Goal: Task Accomplishment & Management: Use online tool/utility

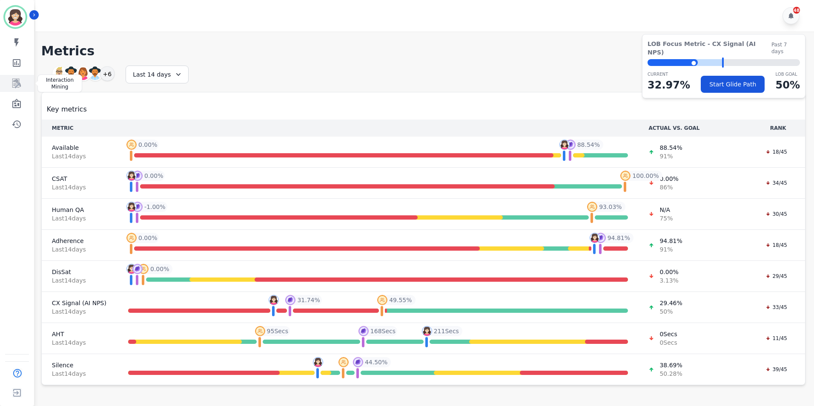
click at [16, 81] on icon "Sidebar" at bounding box center [16, 83] width 9 height 9
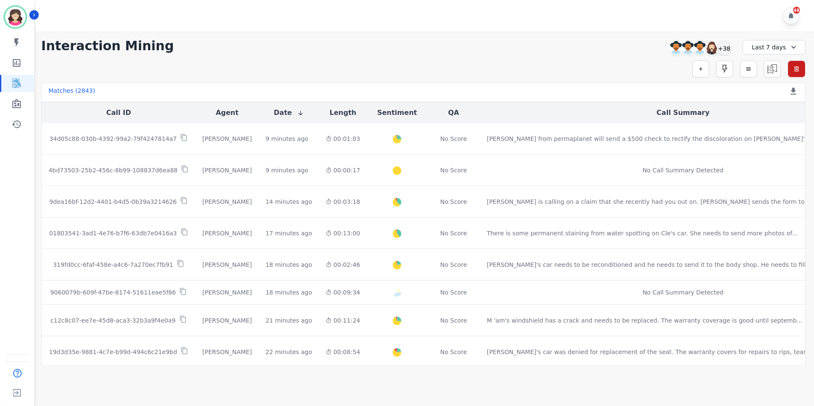
click at [789, 45] on icon at bounding box center [793, 47] width 9 height 9
click at [778, 88] on li "[DATE]" at bounding box center [779, 87] width 43 height 9
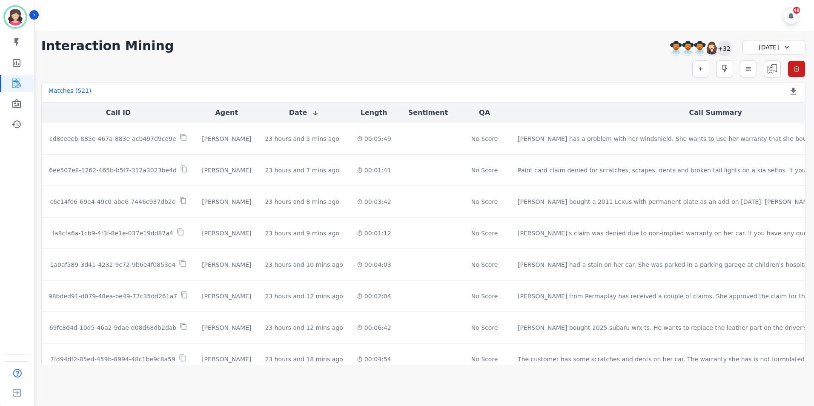
click at [726, 51] on div "+32" at bounding box center [724, 48] width 14 height 14
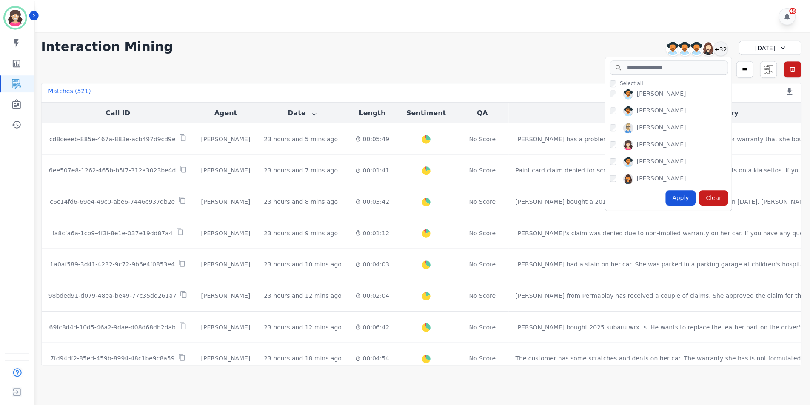
scroll to position [432, 0]
click at [679, 195] on div "Apply" at bounding box center [684, 197] width 31 height 15
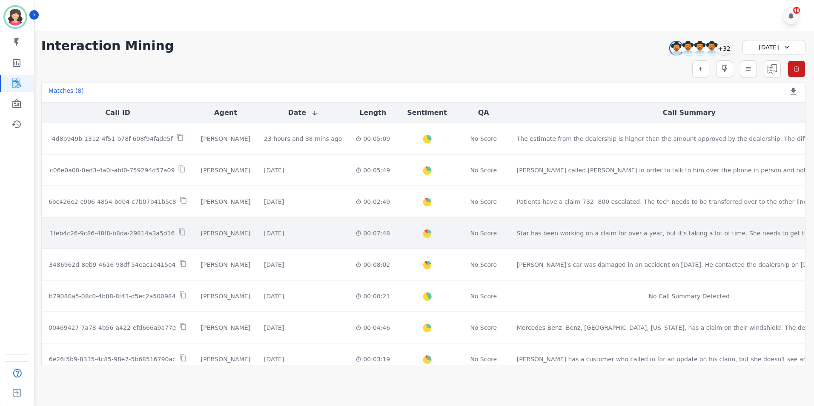
click at [139, 232] on p "1feb4c26-9c86-48f8-b8da-29814a3a5d16" at bounding box center [112, 233] width 125 height 9
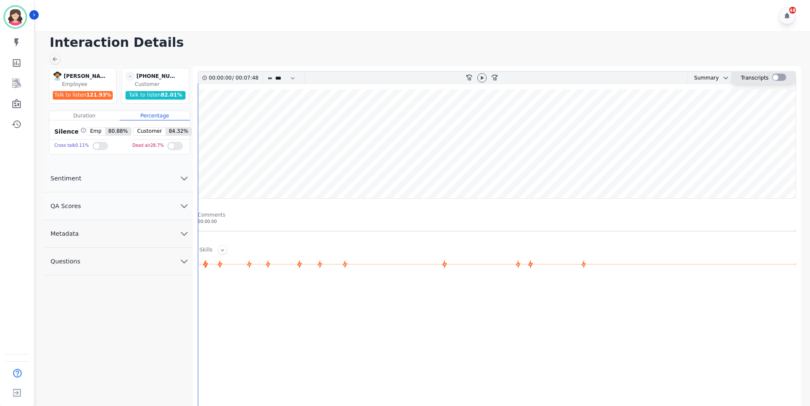
click at [778, 75] on div at bounding box center [779, 77] width 14 height 7
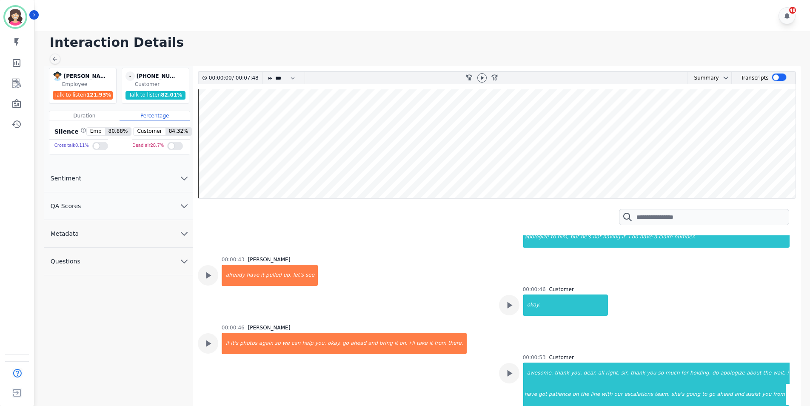
scroll to position [426, 0]
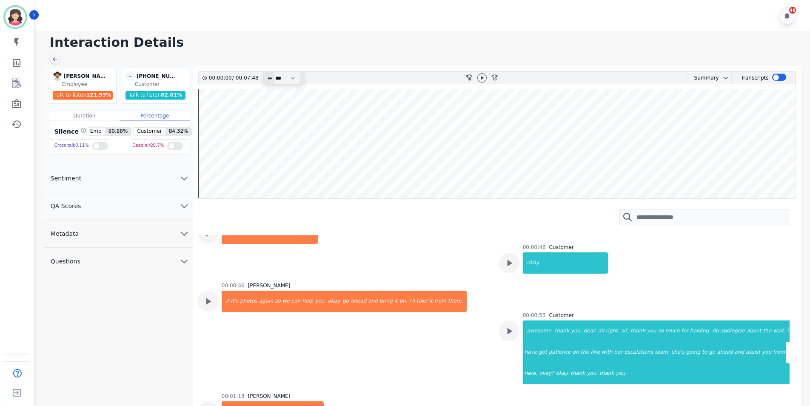
click at [269, 77] on icon at bounding box center [270, 78] width 5 height 5
click at [483, 76] on icon at bounding box center [482, 77] width 7 height 7
click at [495, 76] on icon "fast-forward-10" at bounding box center [494, 77] width 7 height 7
drag, startPoint x: 495, startPoint y: 76, endPoint x: 515, endPoint y: 102, distance: 32.5
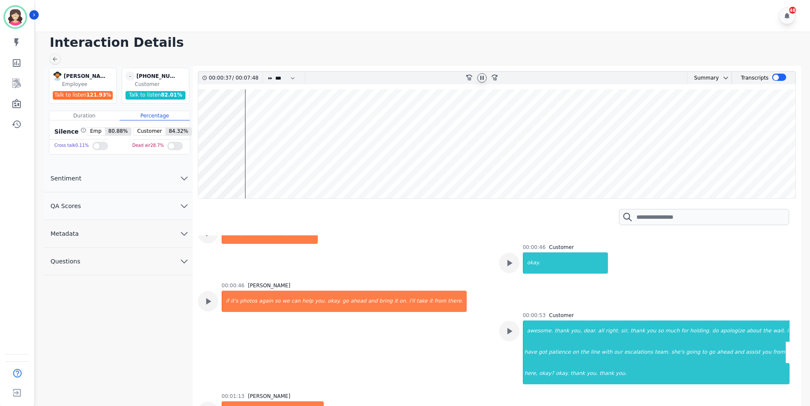
click at [515, 102] on div "00:00:37 / 00:07:48 * * * **** * *** * **** rewind-10 fast-forward-10 Summary A…" at bounding box center [497, 135] width 598 height 128
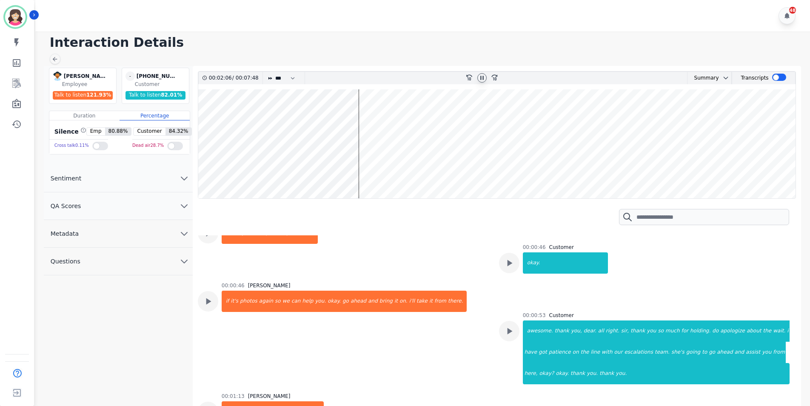
click at [755, 275] on div "00:00:46 Customer okay." at bounding box center [644, 262] width 291 height 37
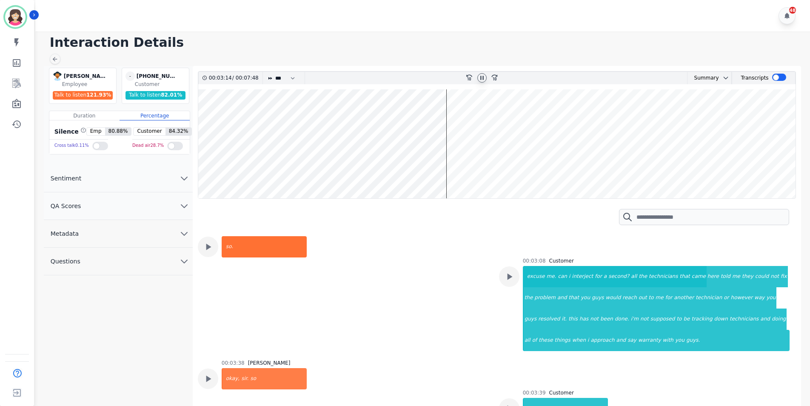
scroll to position [1107, 0]
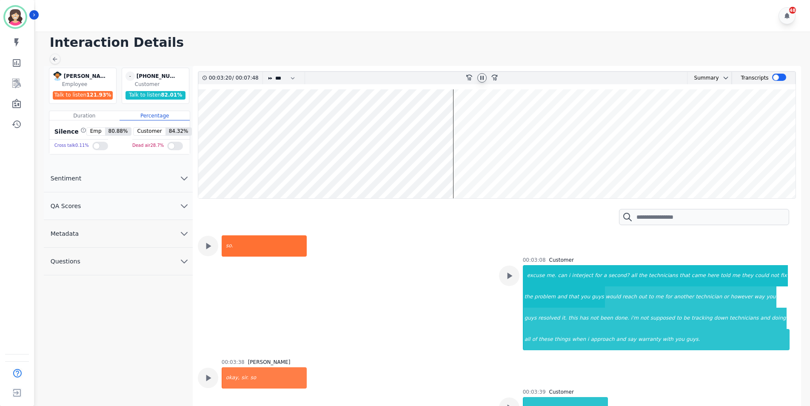
click at [482, 77] on icon at bounding box center [482, 77] width 7 height 7
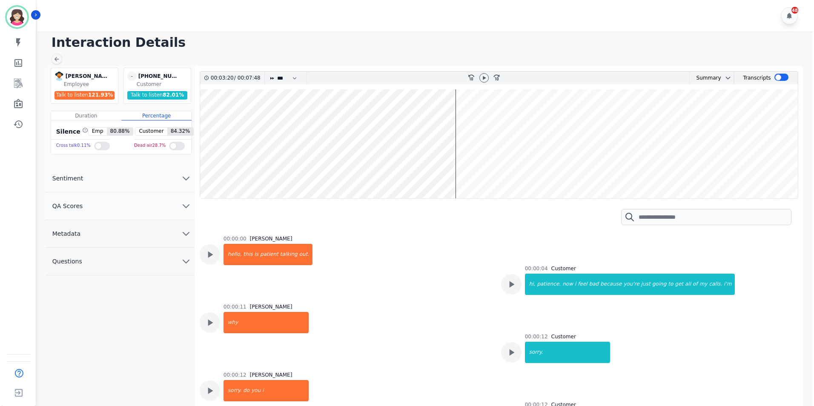
scroll to position [1107, 0]
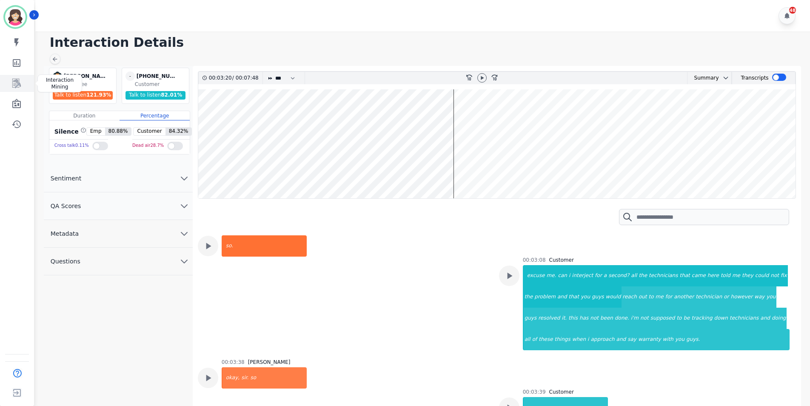
click at [19, 80] on icon "Sidebar" at bounding box center [16, 83] width 10 height 10
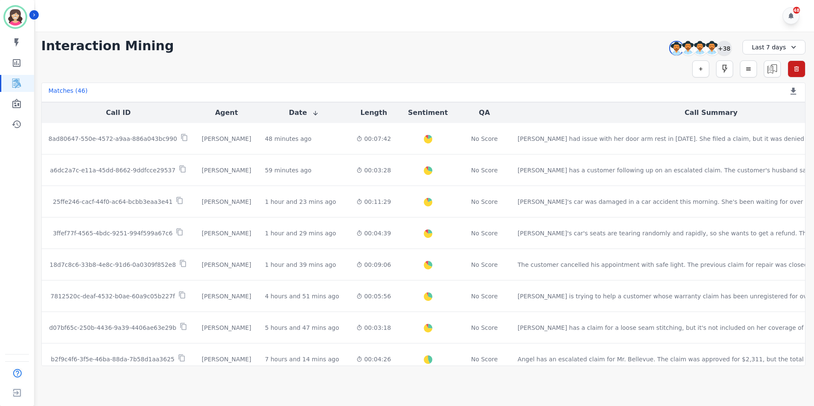
click at [721, 49] on div "+38" at bounding box center [724, 48] width 14 height 14
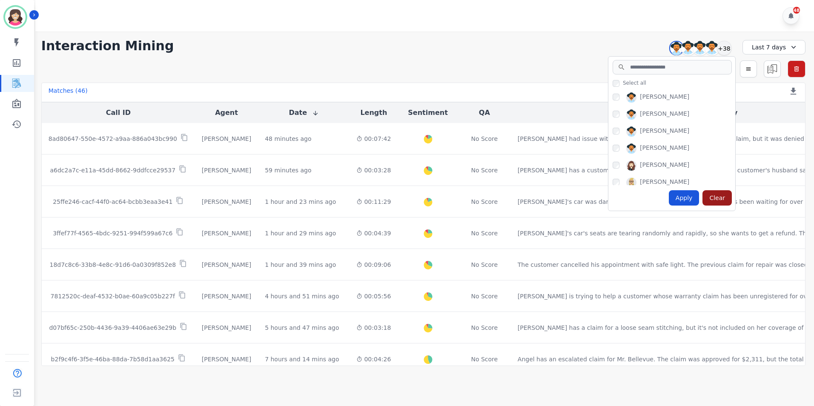
click at [719, 190] on div "Clear" at bounding box center [716, 197] width 29 height 15
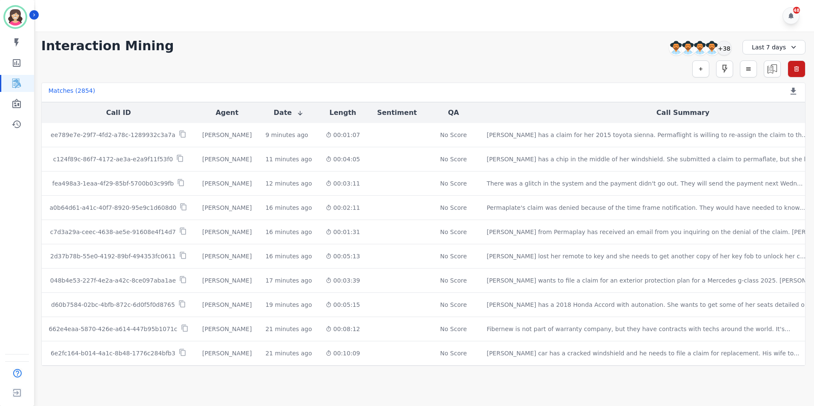
click at [794, 46] on icon at bounding box center [793, 47] width 9 height 9
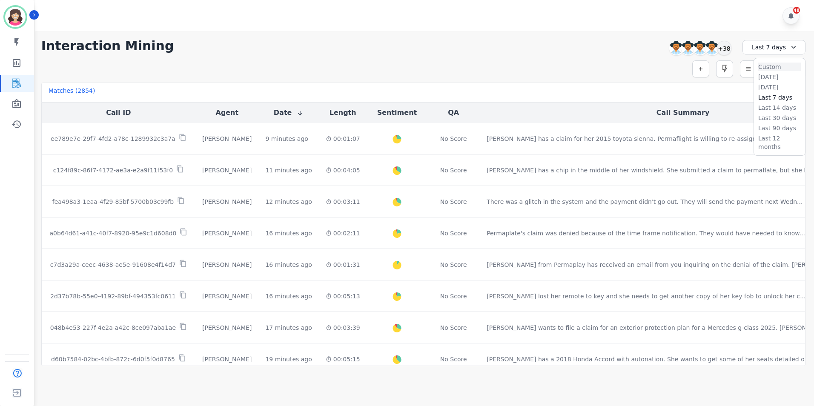
click at [771, 69] on li "Custom" at bounding box center [779, 67] width 43 height 9
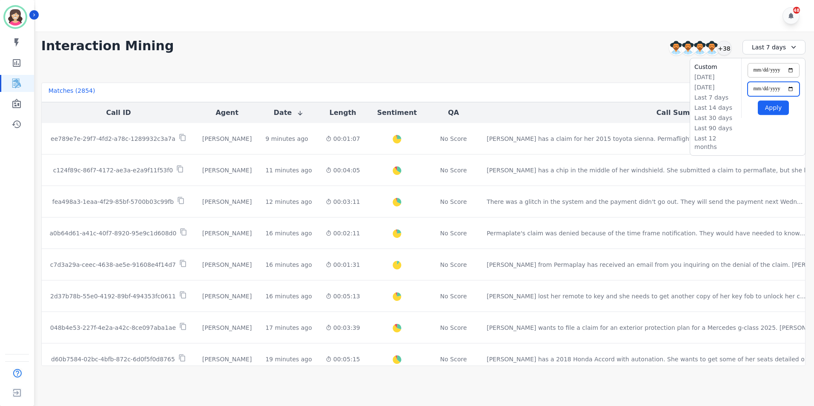
click at [790, 87] on input "**********" at bounding box center [773, 89] width 52 height 14
type input "**********"
click at [790, 72] on input "**********" at bounding box center [773, 70] width 52 height 14
type input "**********"
click at [774, 106] on button "Apply" at bounding box center [773, 107] width 31 height 14
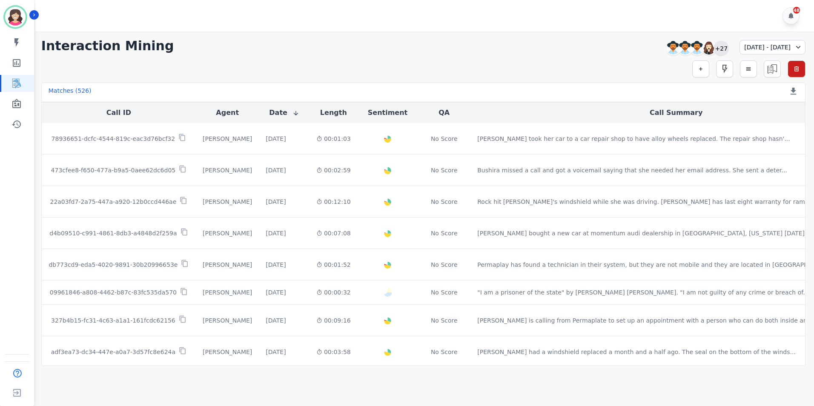
click at [714, 45] on div "+27" at bounding box center [721, 48] width 14 height 14
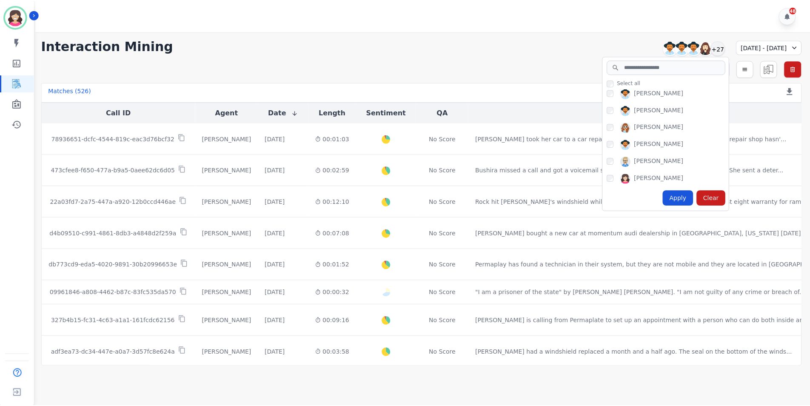
scroll to position [304, 0]
click at [666, 197] on div "Apply" at bounding box center [681, 197] width 31 height 15
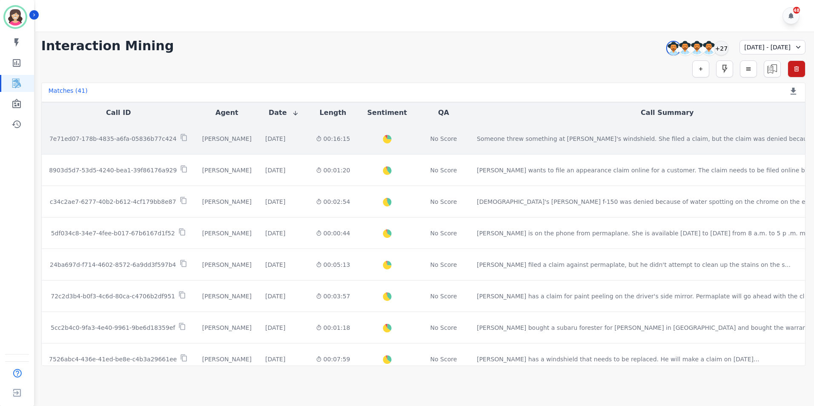
click at [129, 137] on p "7e71ed07-178b-4835-a6fa-05836b77c424" at bounding box center [112, 138] width 127 height 9
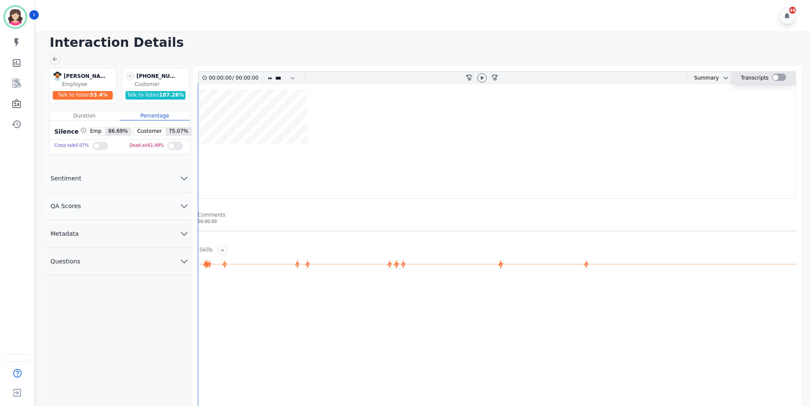
click at [779, 76] on div at bounding box center [779, 77] width 14 height 7
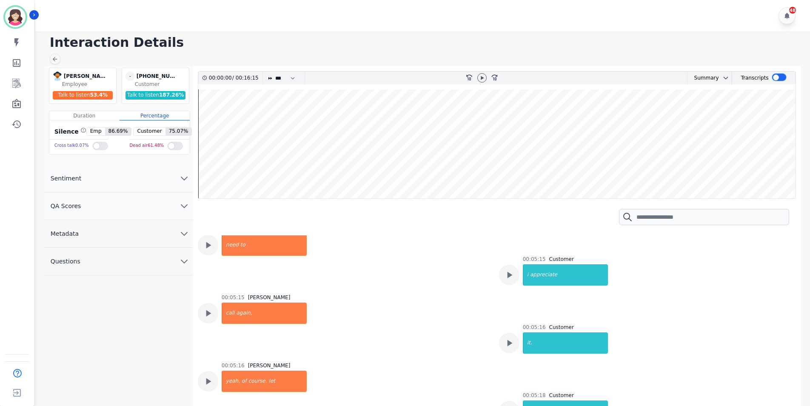
scroll to position [1788, 0]
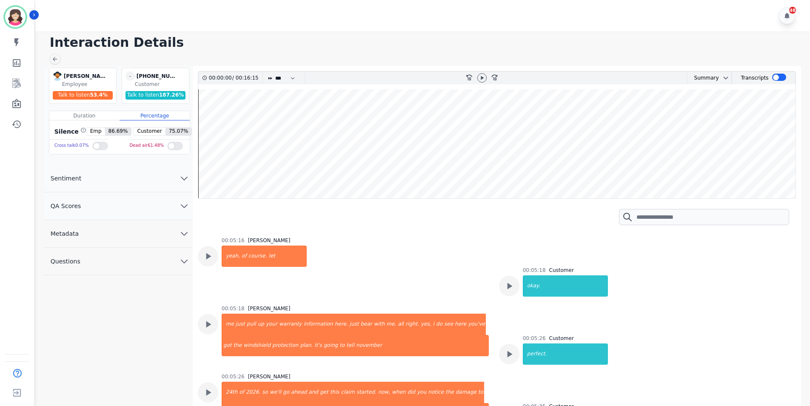
scroll to position [1830, 0]
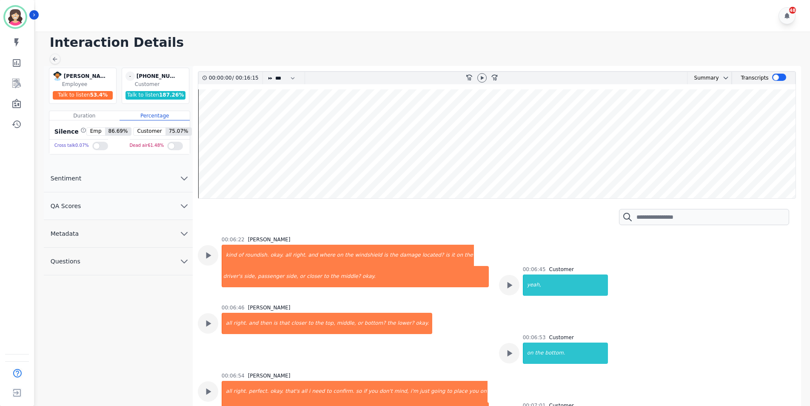
scroll to position [2213, 0]
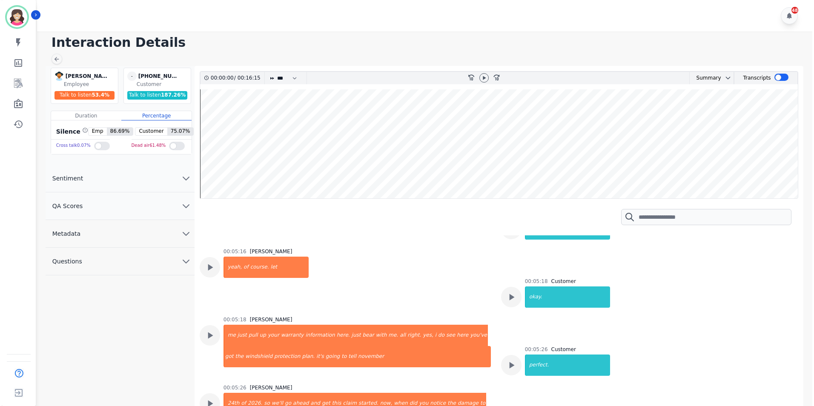
scroll to position [1873, 0]
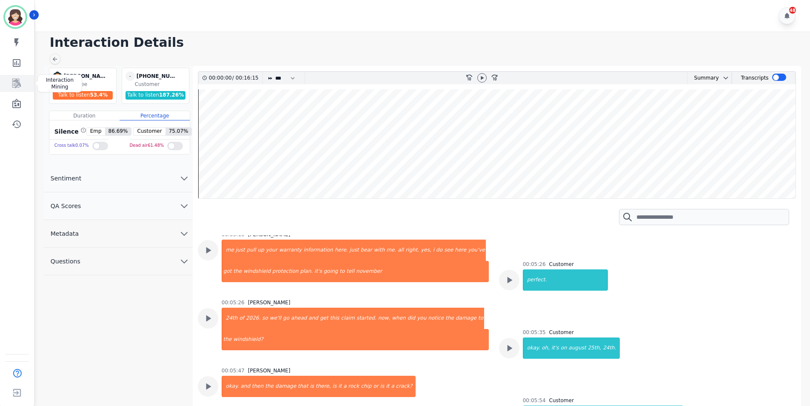
click at [20, 85] on icon "Sidebar" at bounding box center [17, 84] width 7 height 8
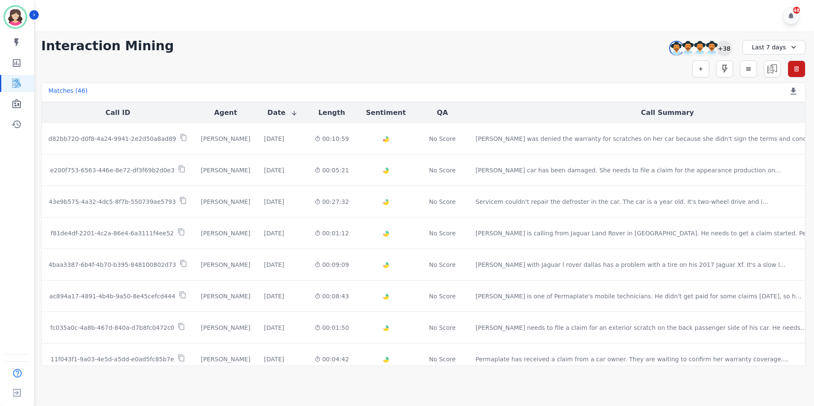
click at [726, 48] on div "+38" at bounding box center [724, 48] width 14 height 14
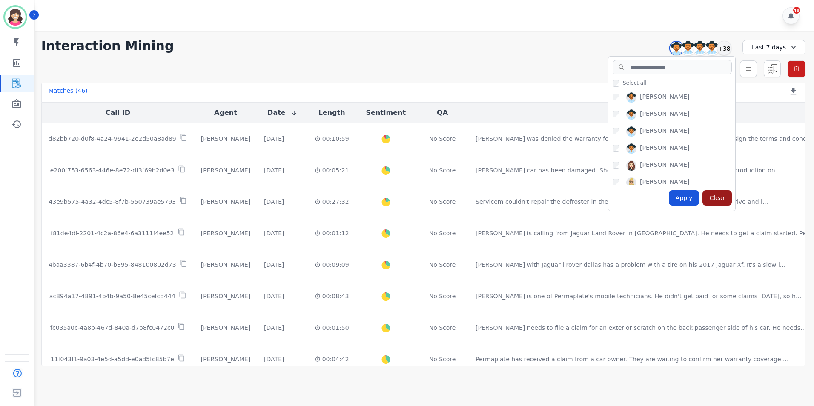
click at [715, 193] on div "Clear" at bounding box center [716, 197] width 29 height 15
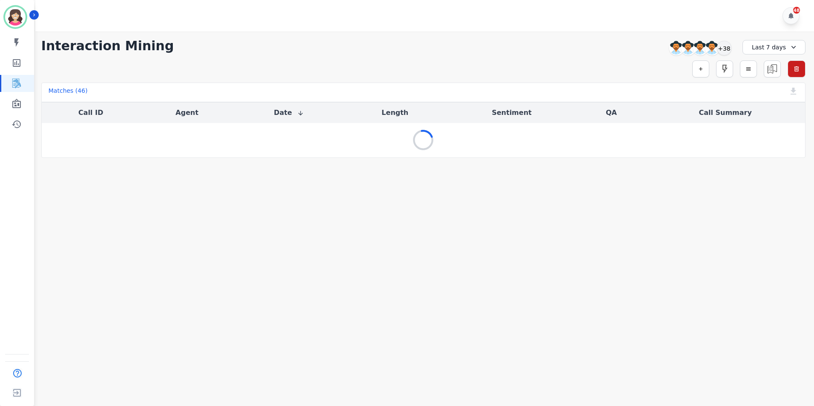
click at [791, 47] on icon at bounding box center [793, 47] width 9 height 9
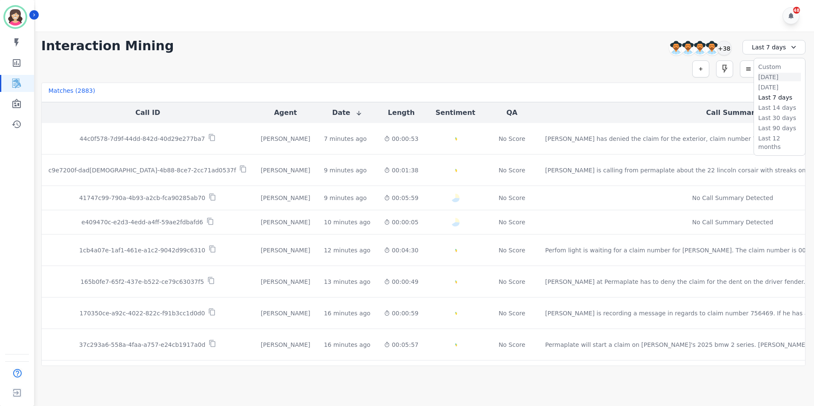
click at [768, 78] on li "[DATE]" at bounding box center [779, 77] width 43 height 9
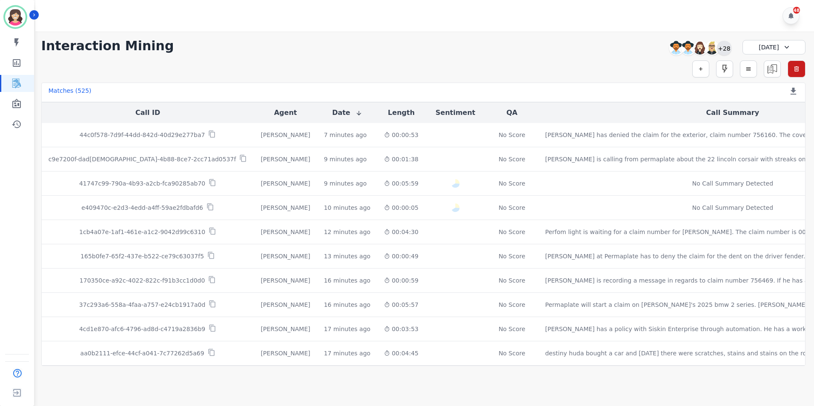
click at [724, 47] on div "+28" at bounding box center [724, 48] width 14 height 14
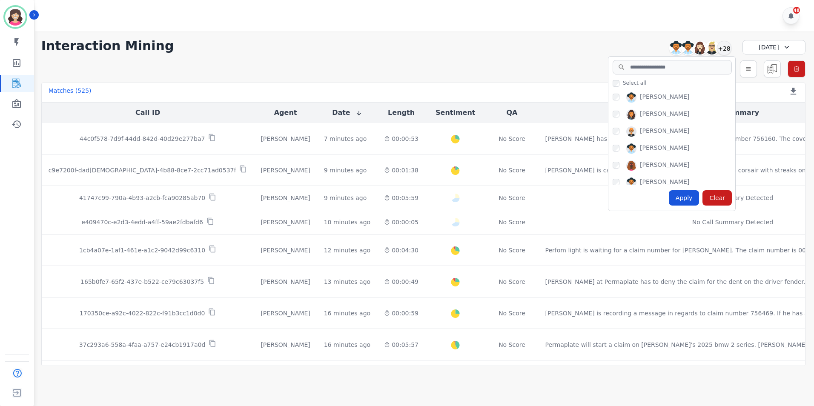
scroll to position [383, 0]
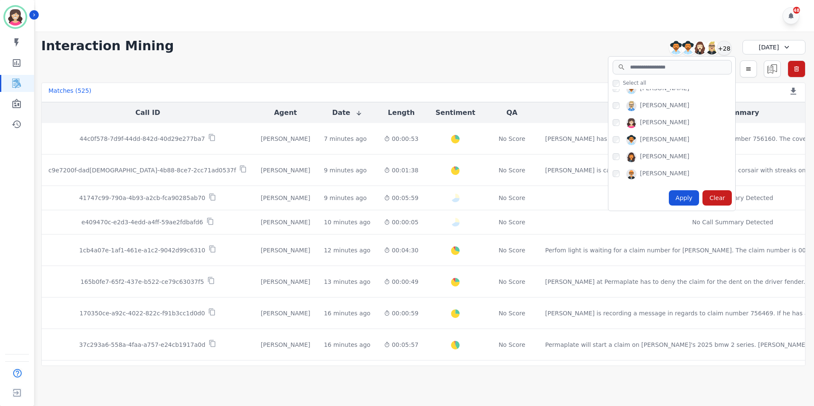
click at [686, 195] on div "Apply" at bounding box center [684, 197] width 31 height 15
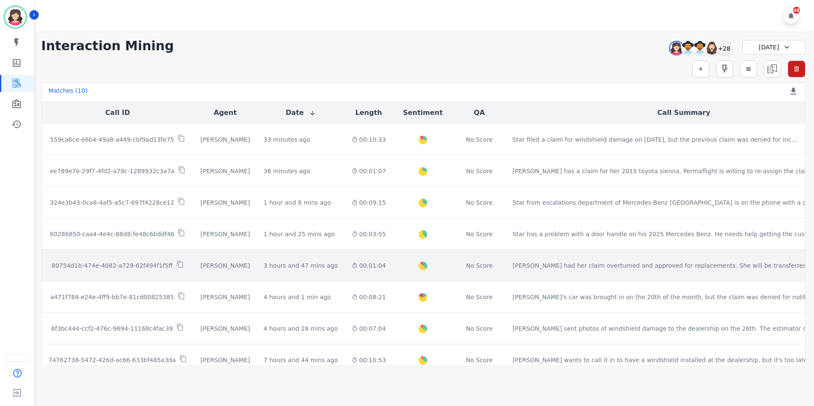
scroll to position [0, 0]
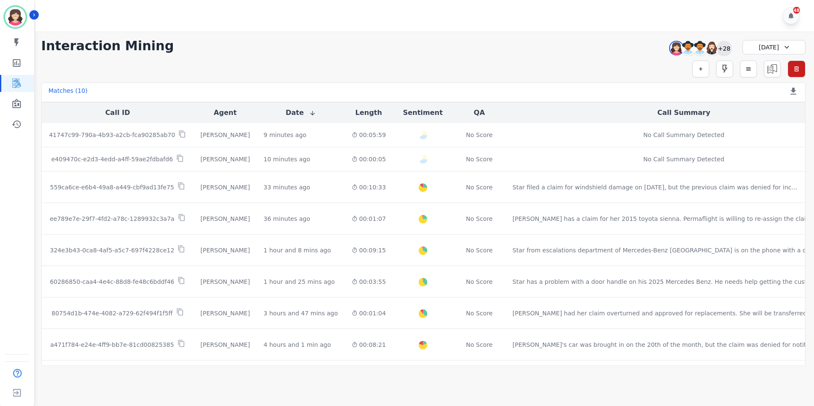
click at [725, 50] on div "+28" at bounding box center [724, 48] width 14 height 14
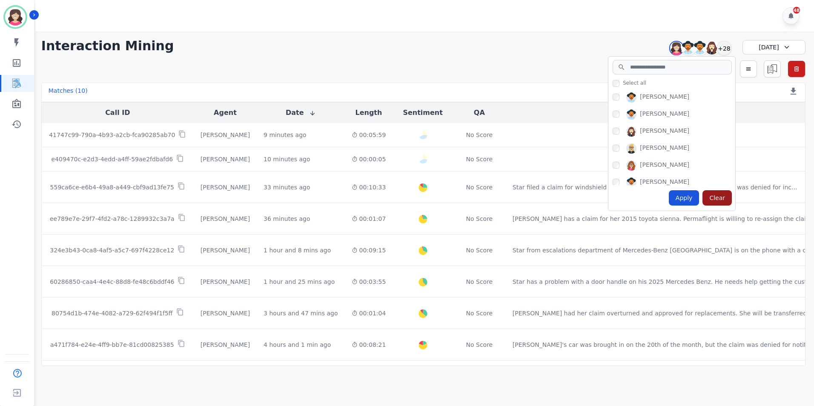
click at [721, 200] on div "Clear" at bounding box center [716, 197] width 29 height 15
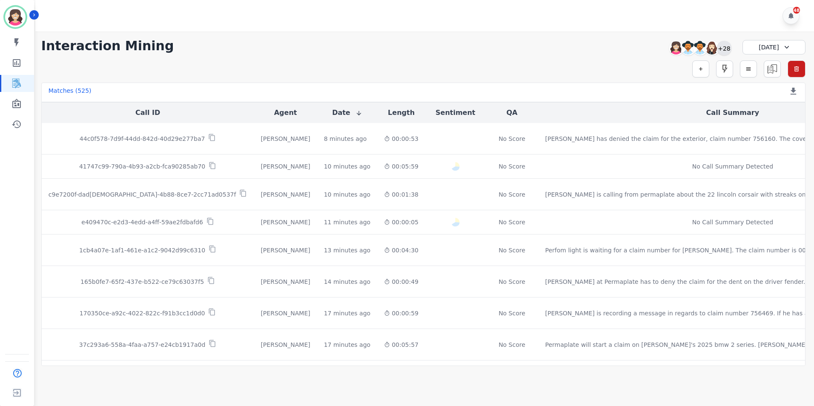
click at [723, 47] on div "+28" at bounding box center [724, 48] width 14 height 14
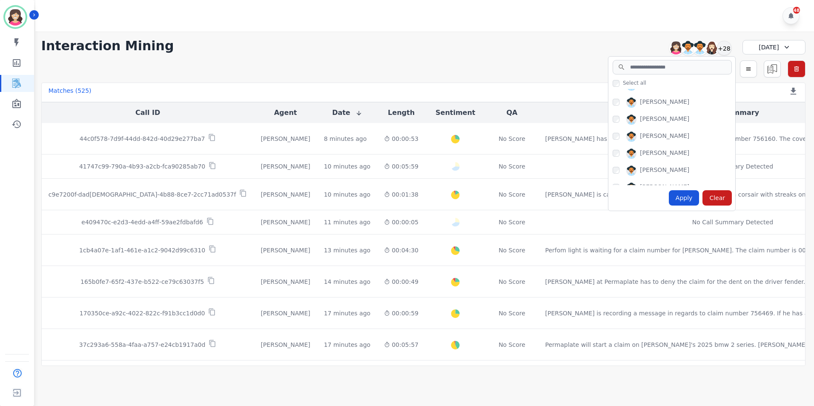
scroll to position [298, 0]
click at [686, 196] on div "Apply" at bounding box center [684, 197] width 31 height 15
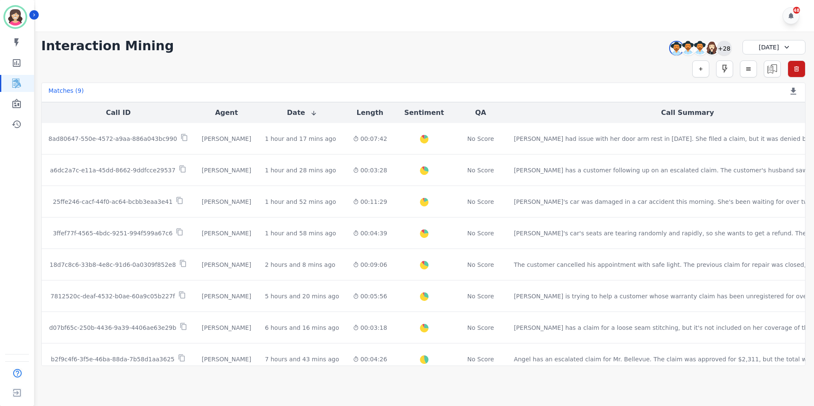
click at [722, 50] on div "+28" at bounding box center [724, 48] width 14 height 14
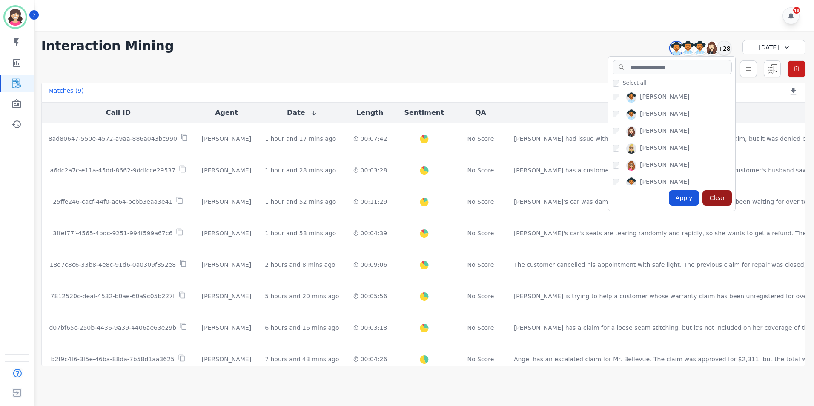
click at [720, 198] on div "Clear" at bounding box center [716, 197] width 29 height 15
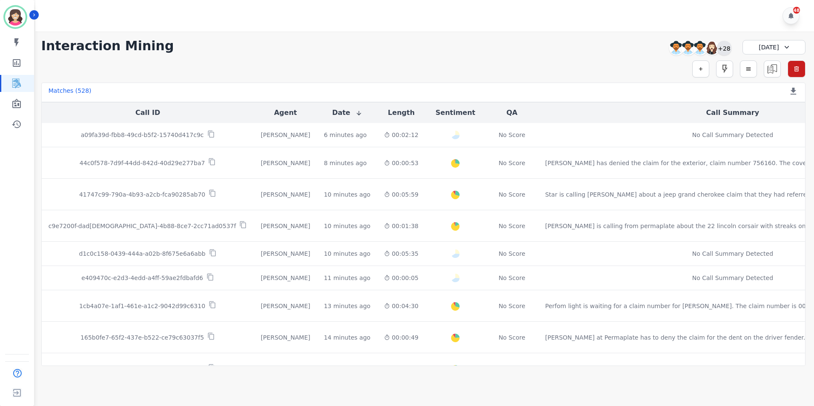
click at [723, 47] on div "+28" at bounding box center [724, 48] width 14 height 14
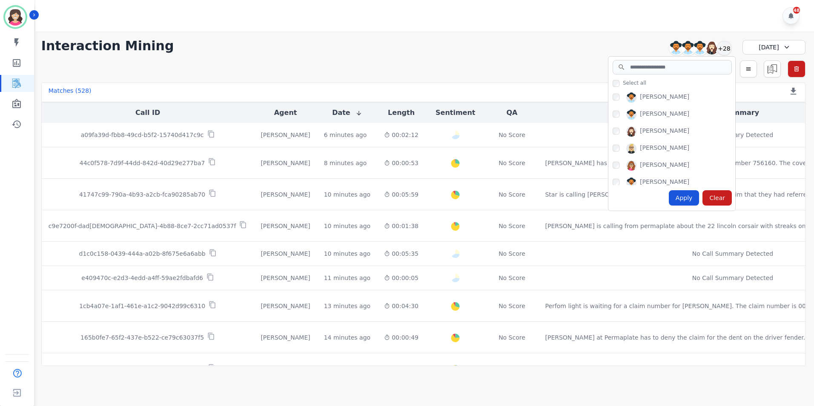
click at [610, 150] on div "Amy Small Anthony Chinnici Ashley Walles Audrey Waters Barbara Bailey Brandie N…" at bounding box center [671, 137] width 127 height 96
click at [688, 197] on div "Apply" at bounding box center [684, 197] width 31 height 15
